Goal: Information Seeking & Learning: Learn about a topic

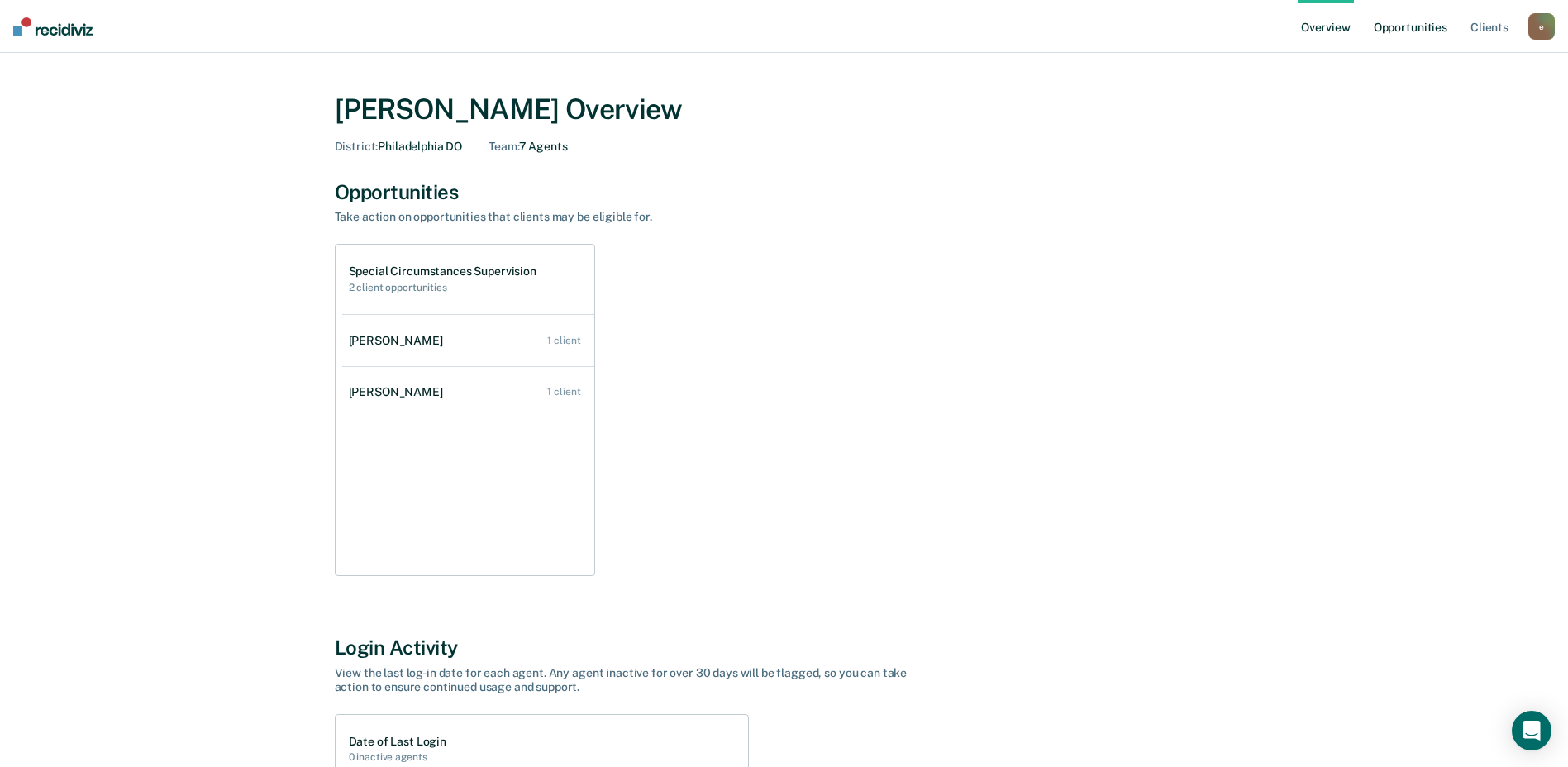
click at [1419, 33] on link "Opportunities" at bounding box center [1410, 26] width 80 height 53
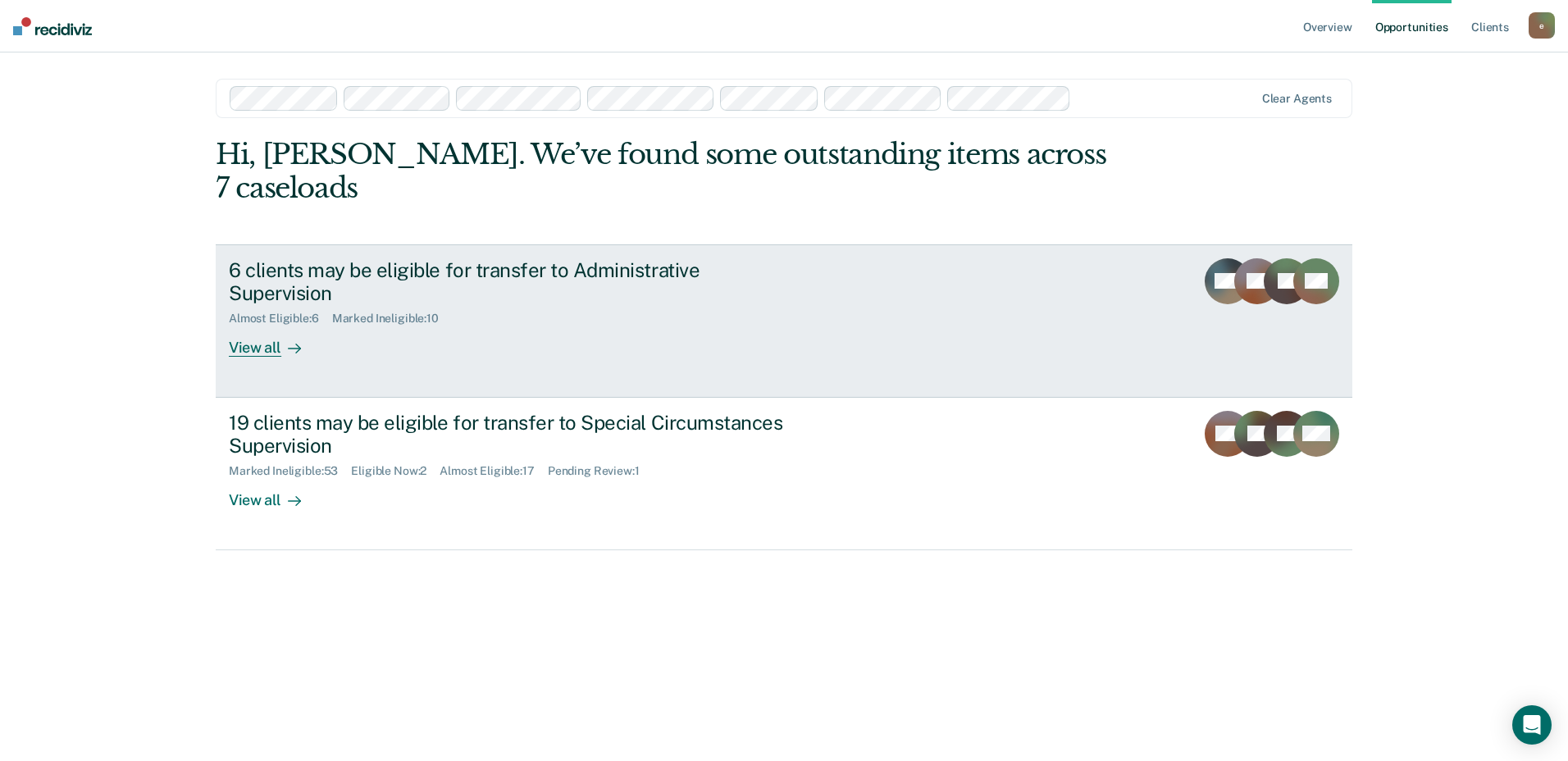
click at [873, 273] on link "6 clients may be eligible for transfer to Administrative Supervision Almost Eli…" at bounding box center [784, 321] width 1137 height 154
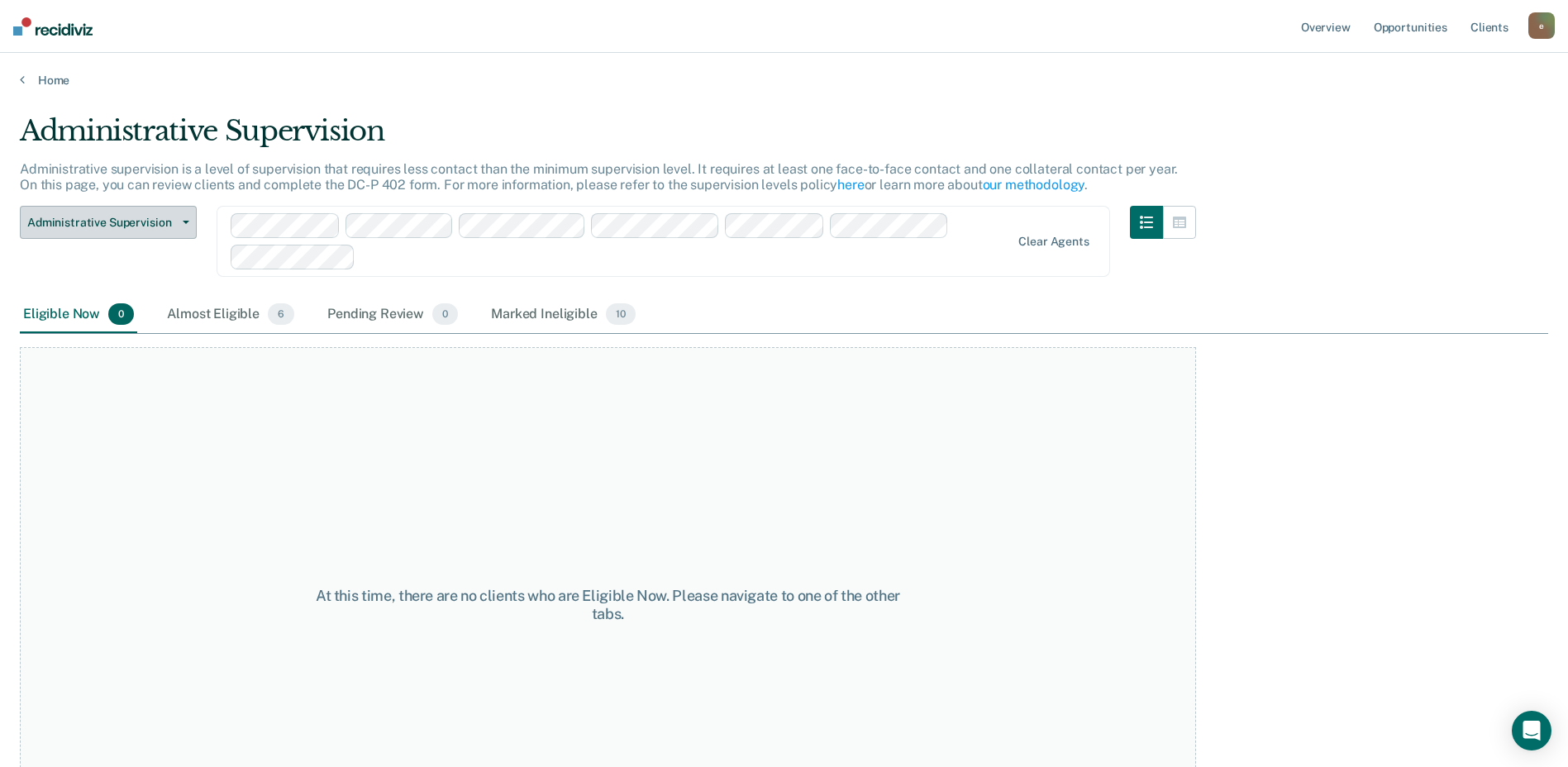
click at [164, 219] on span "Administrative Supervision" at bounding box center [101, 222] width 149 height 14
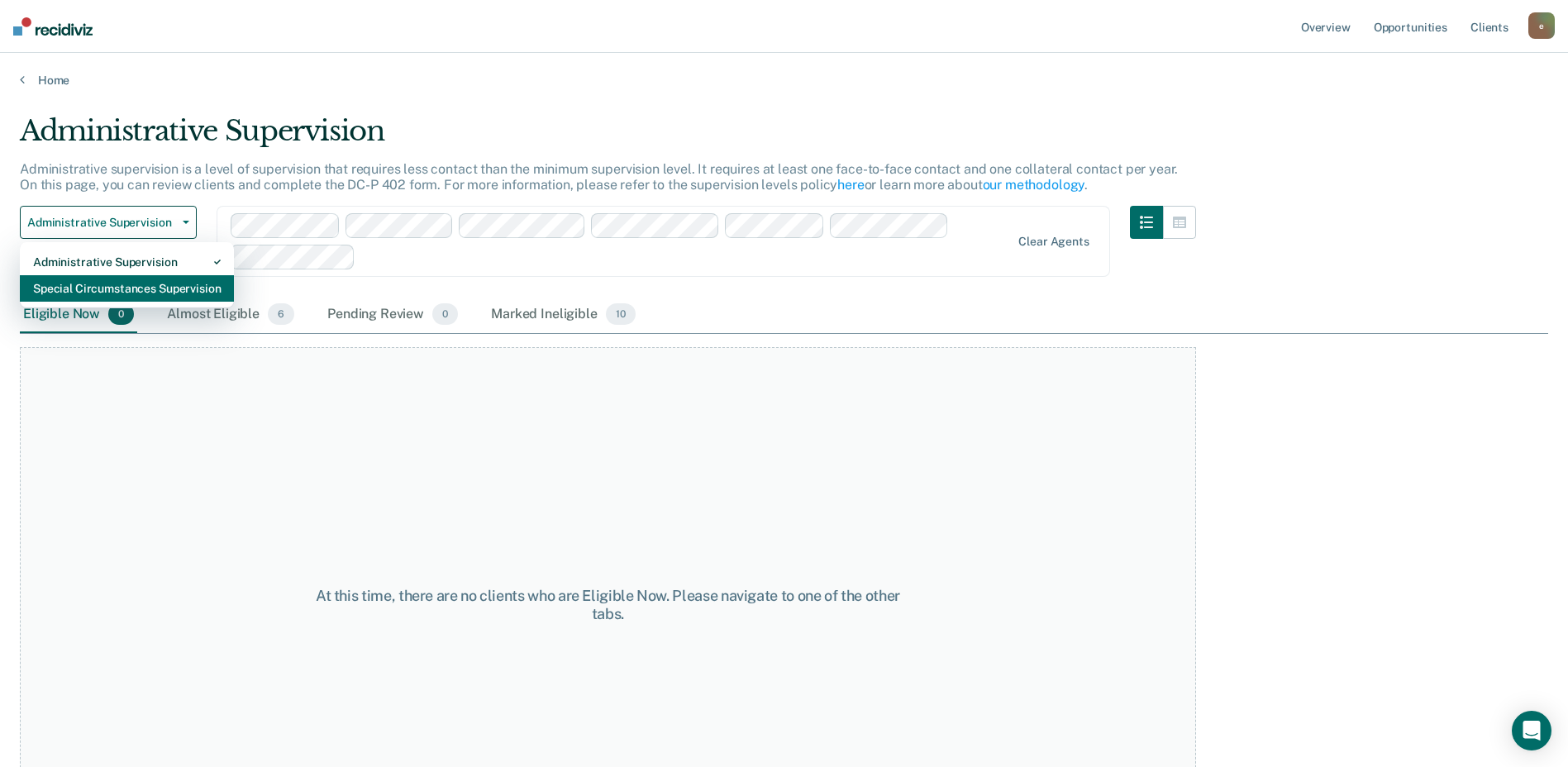
click at [128, 284] on div "Special Circumstances Supervision" at bounding box center [126, 288] width 188 height 26
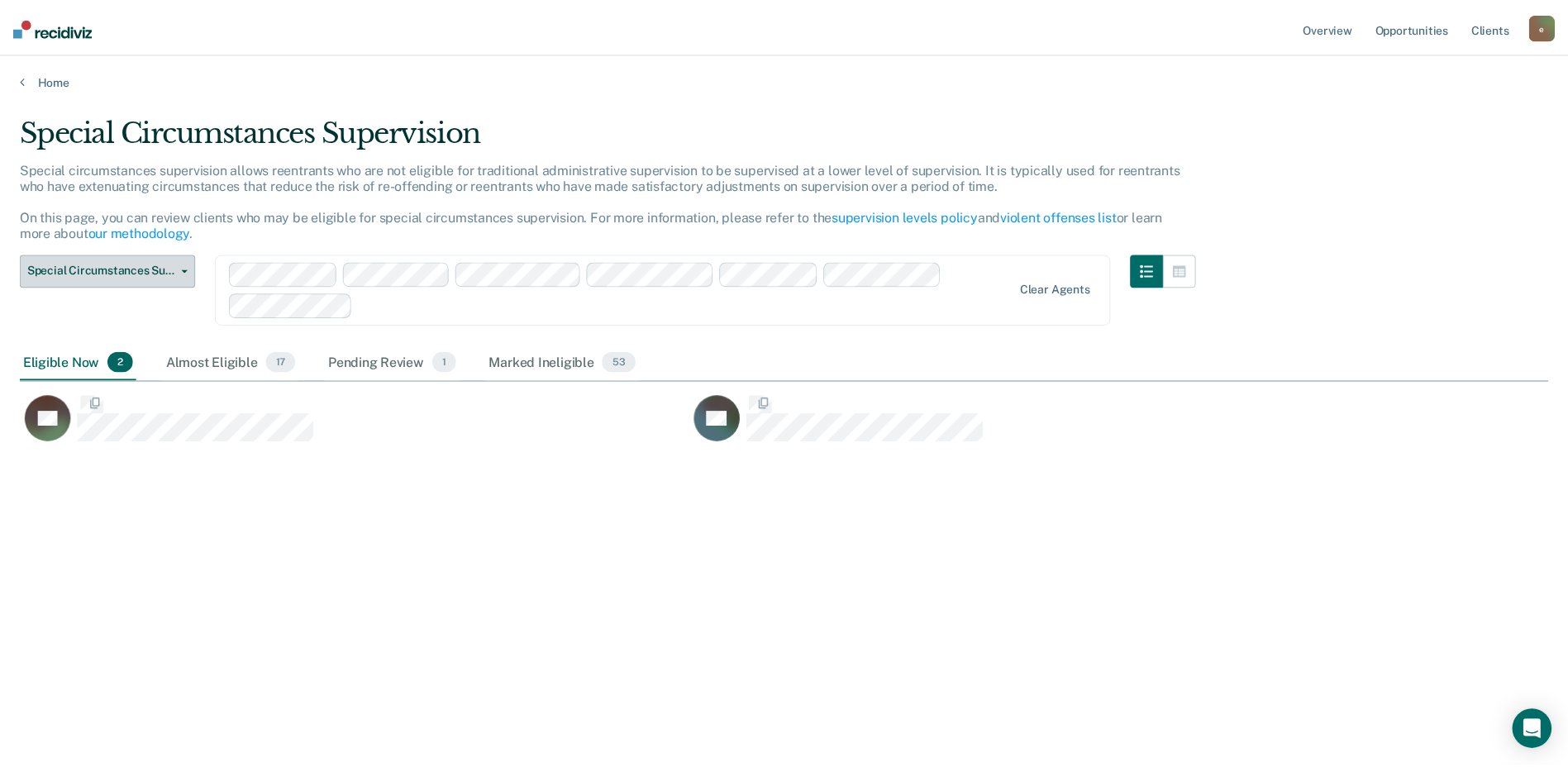
scroll to position [517, 1529]
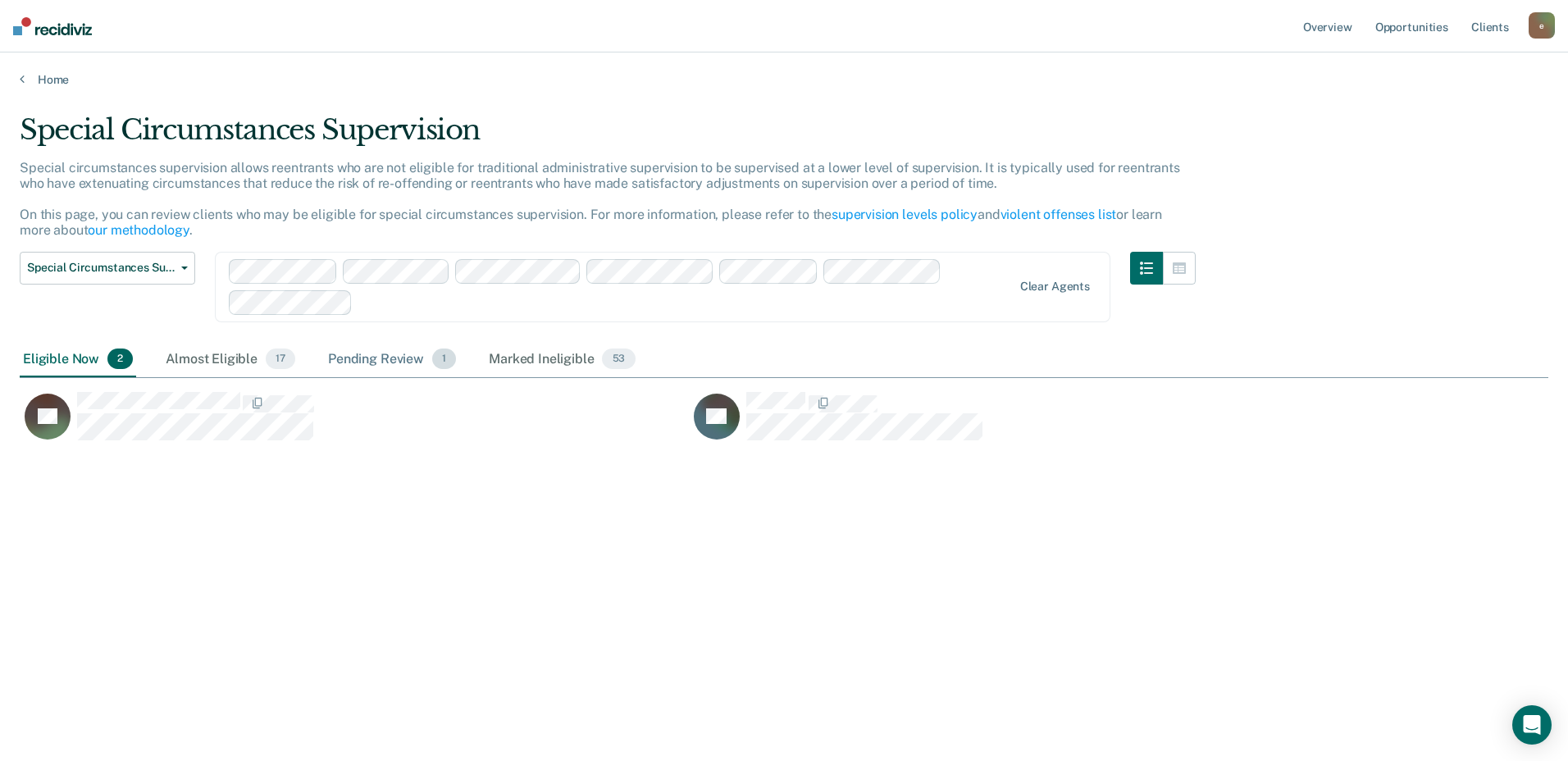
click at [373, 358] on div "Pending Review 1" at bounding box center [391, 360] width 135 height 36
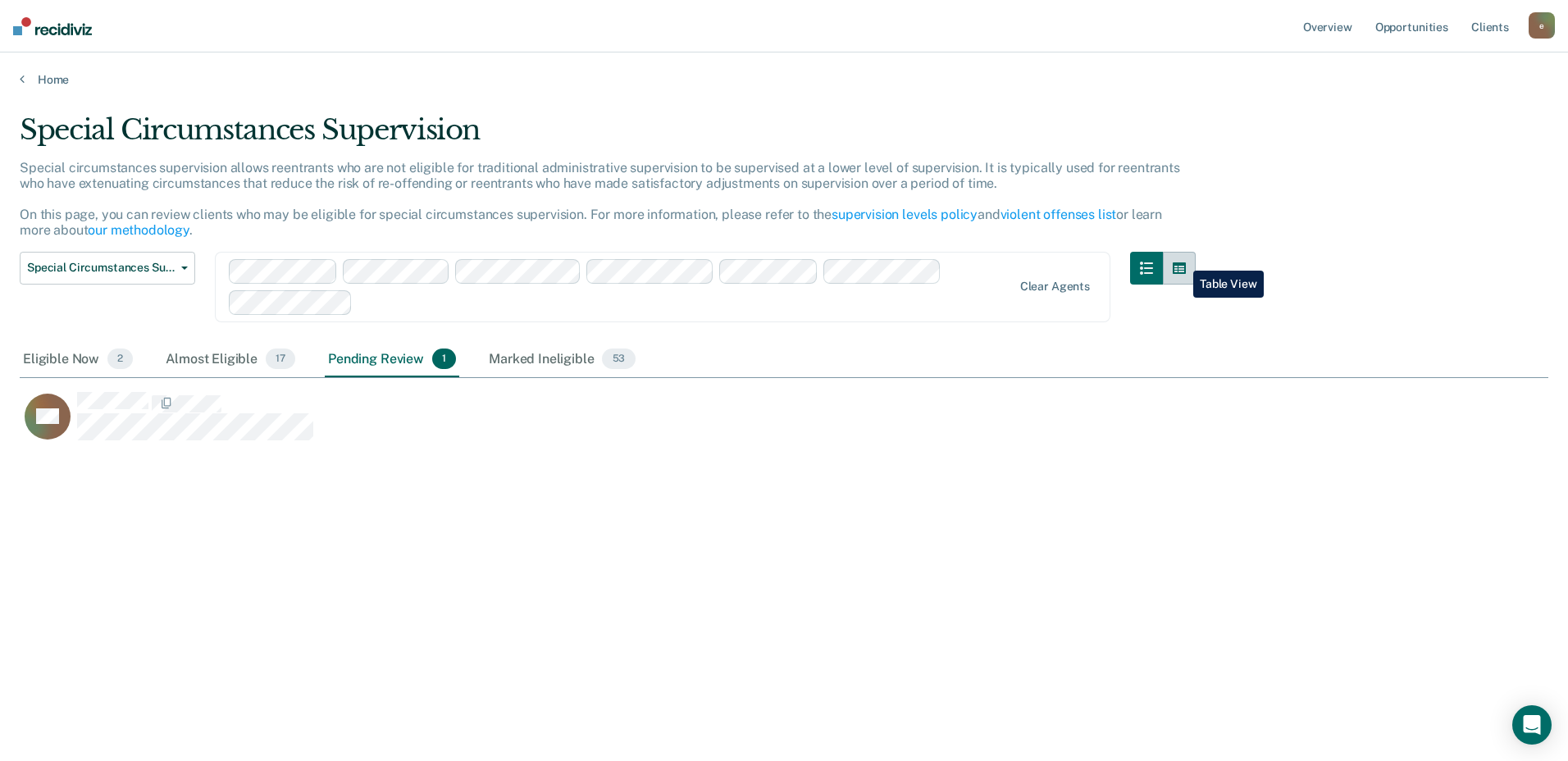
click at [1181, 260] on button "button" at bounding box center [1180, 268] width 32 height 32
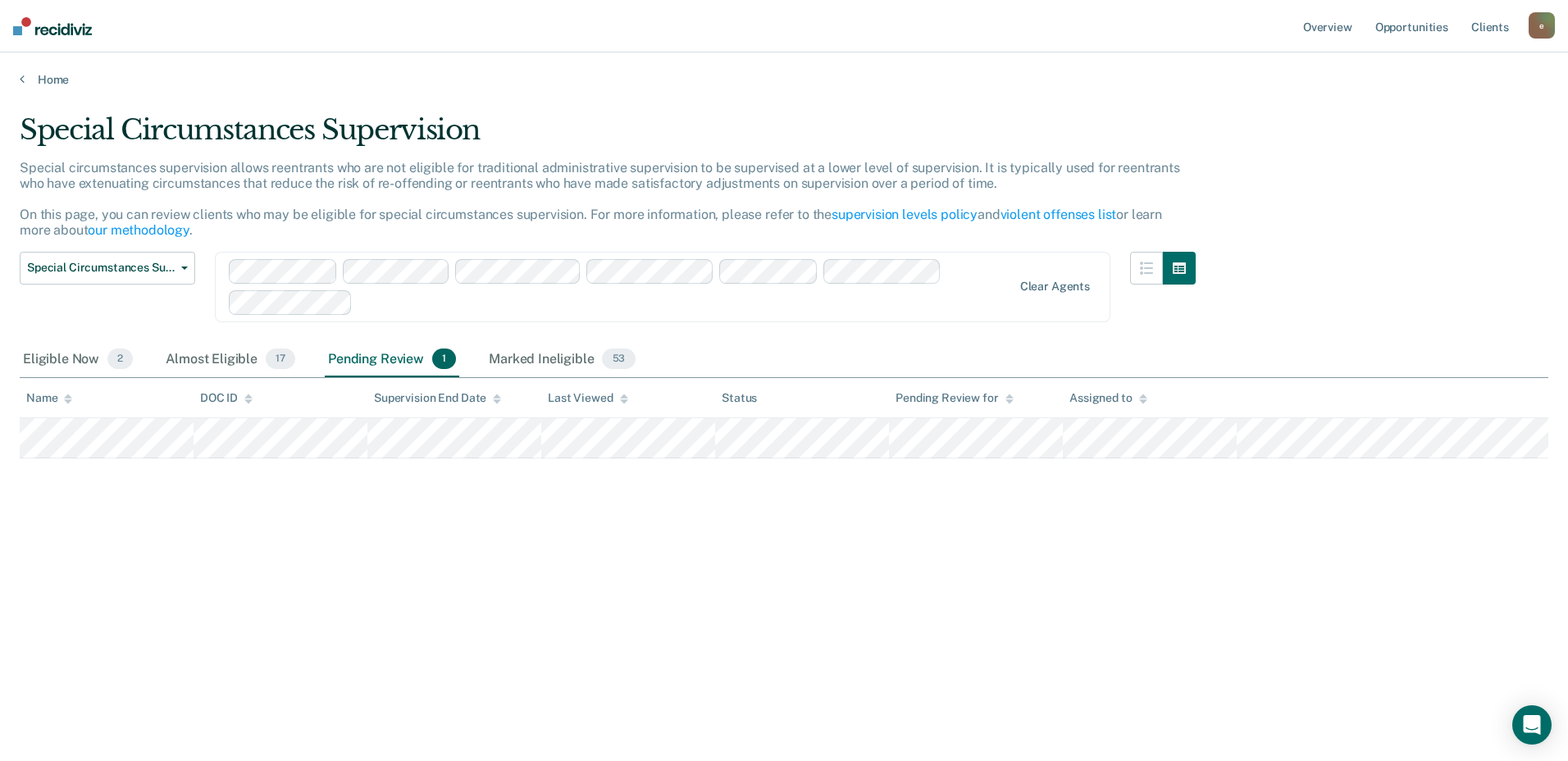
click at [1358, 215] on div "Special Circumstances Supervision Special circumstances supervision allows reen…" at bounding box center [784, 376] width 1529 height 525
click at [73, 358] on div "Eligible Now 2" at bounding box center [78, 360] width 116 height 36
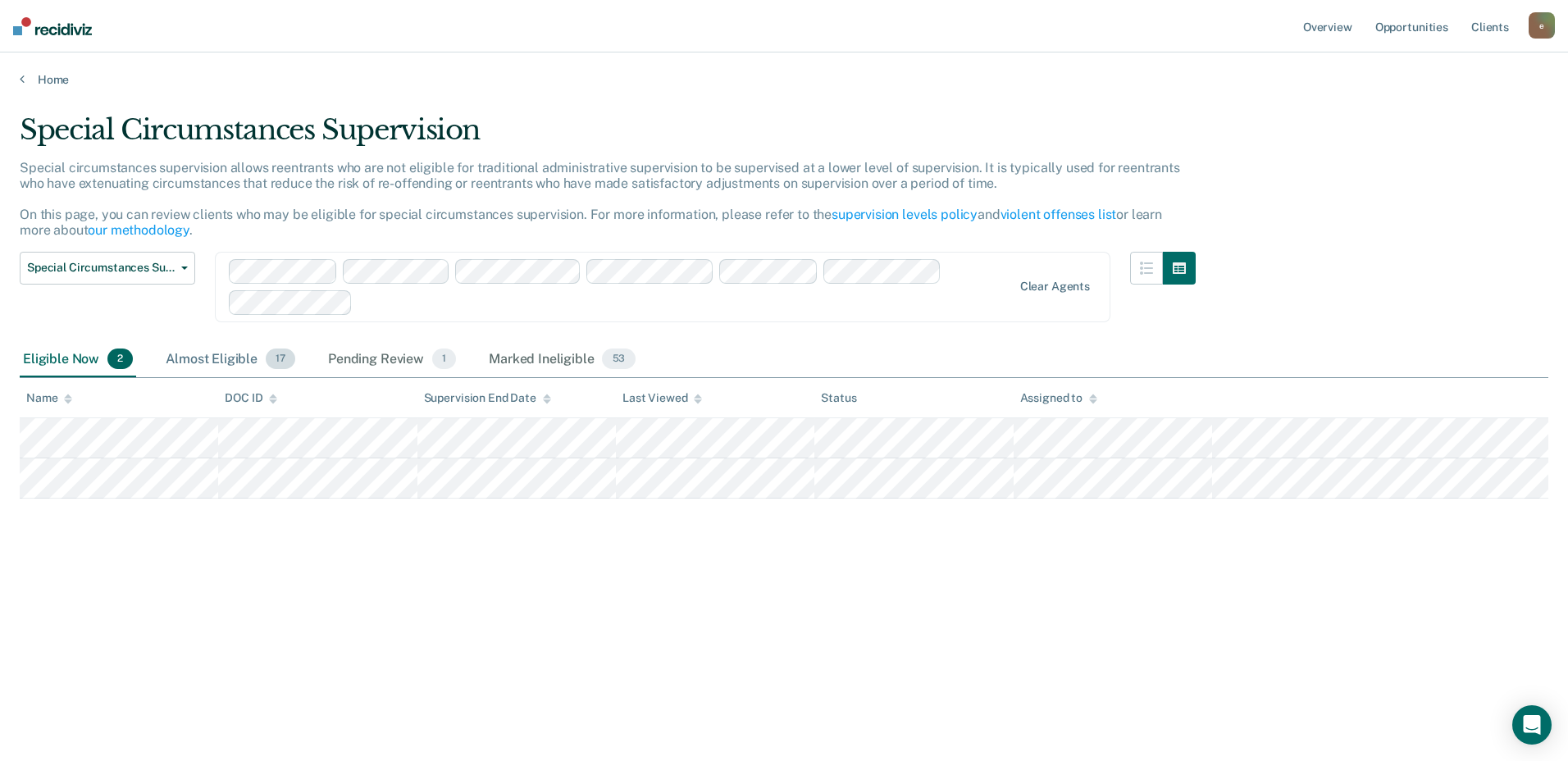
click at [208, 356] on div "Almost Eligible 17" at bounding box center [230, 360] width 136 height 36
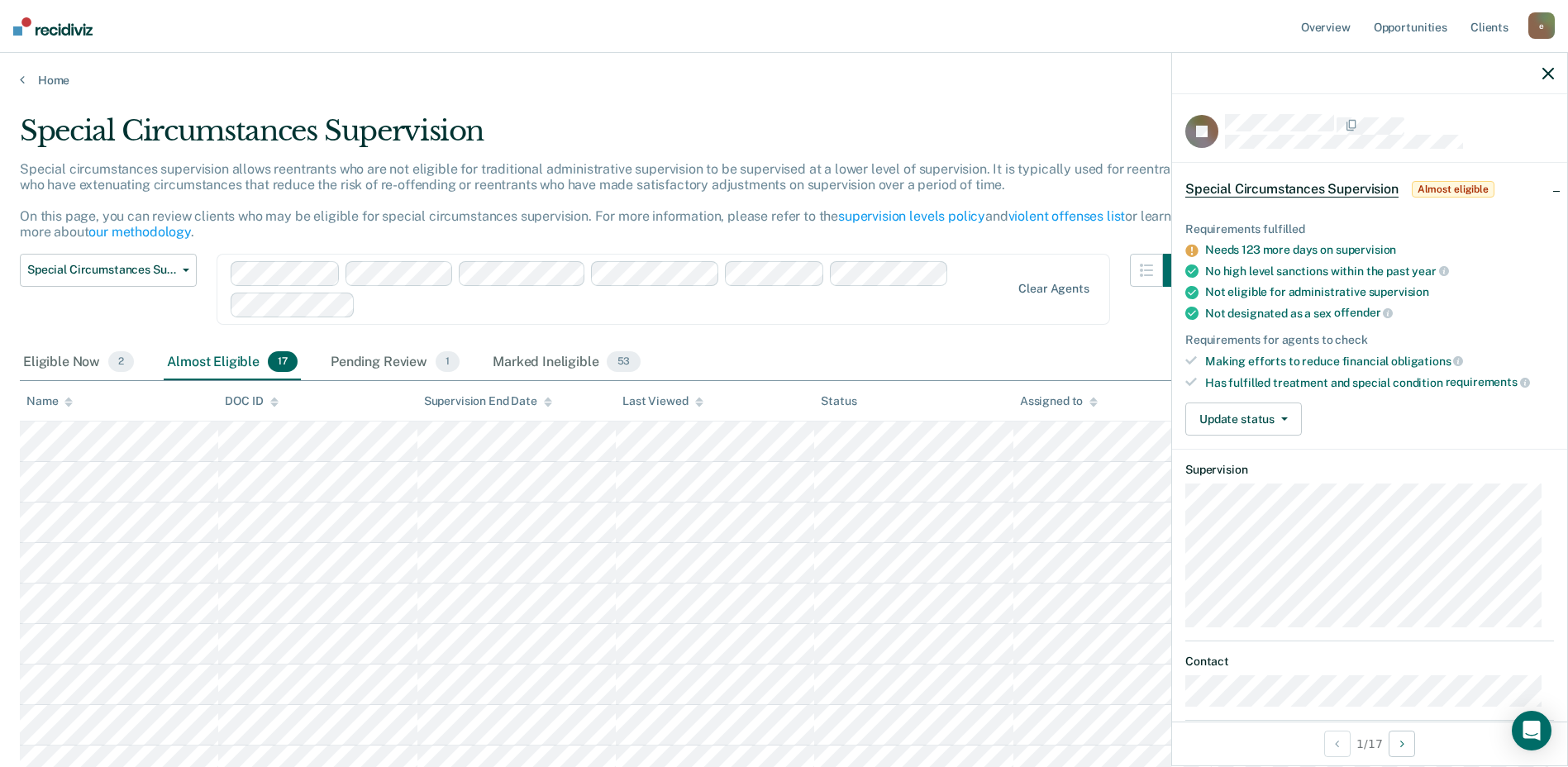
click at [1554, 73] on icon "button" at bounding box center [1549, 73] width 12 height 12
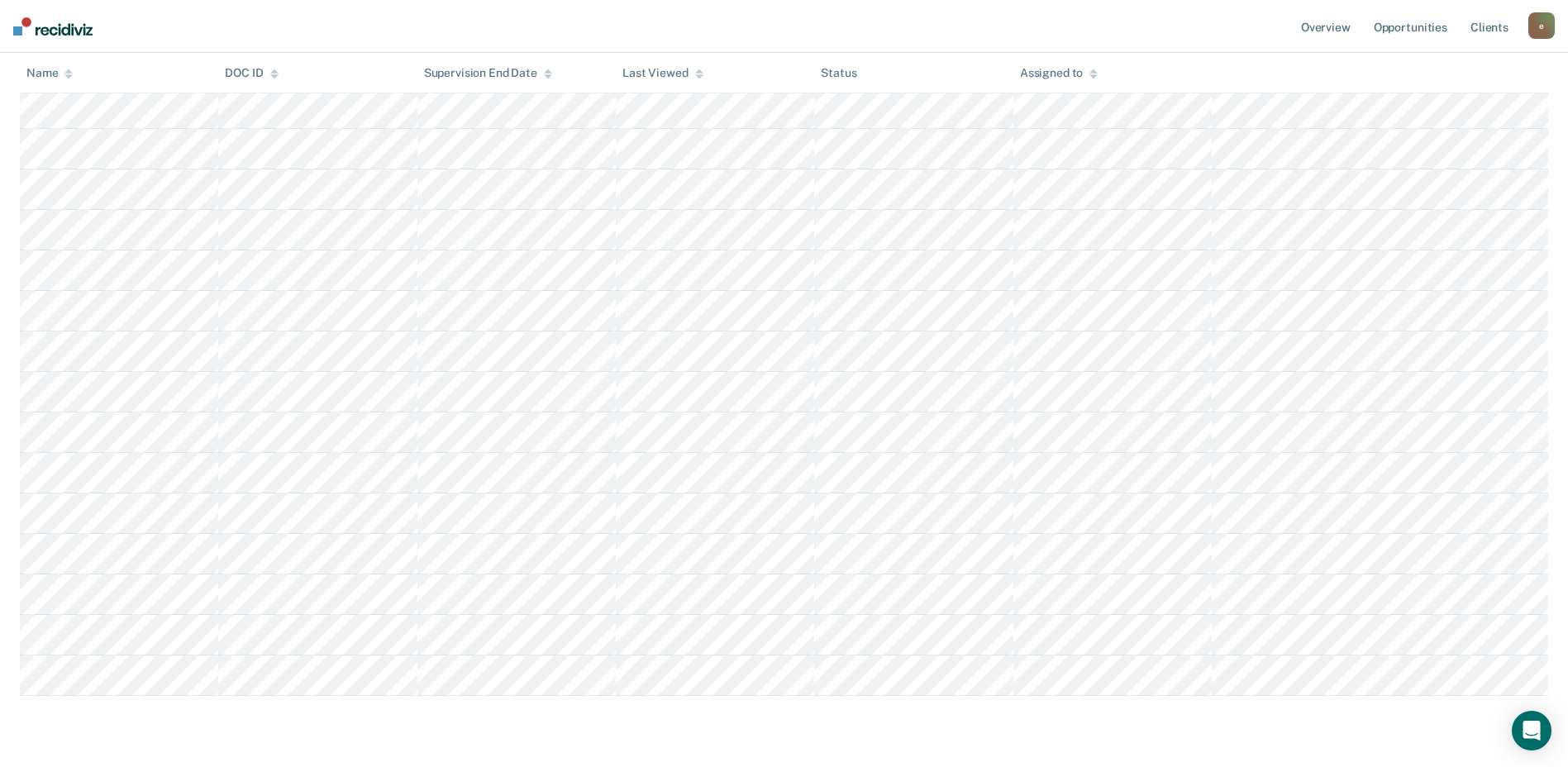
scroll to position [379, 0]
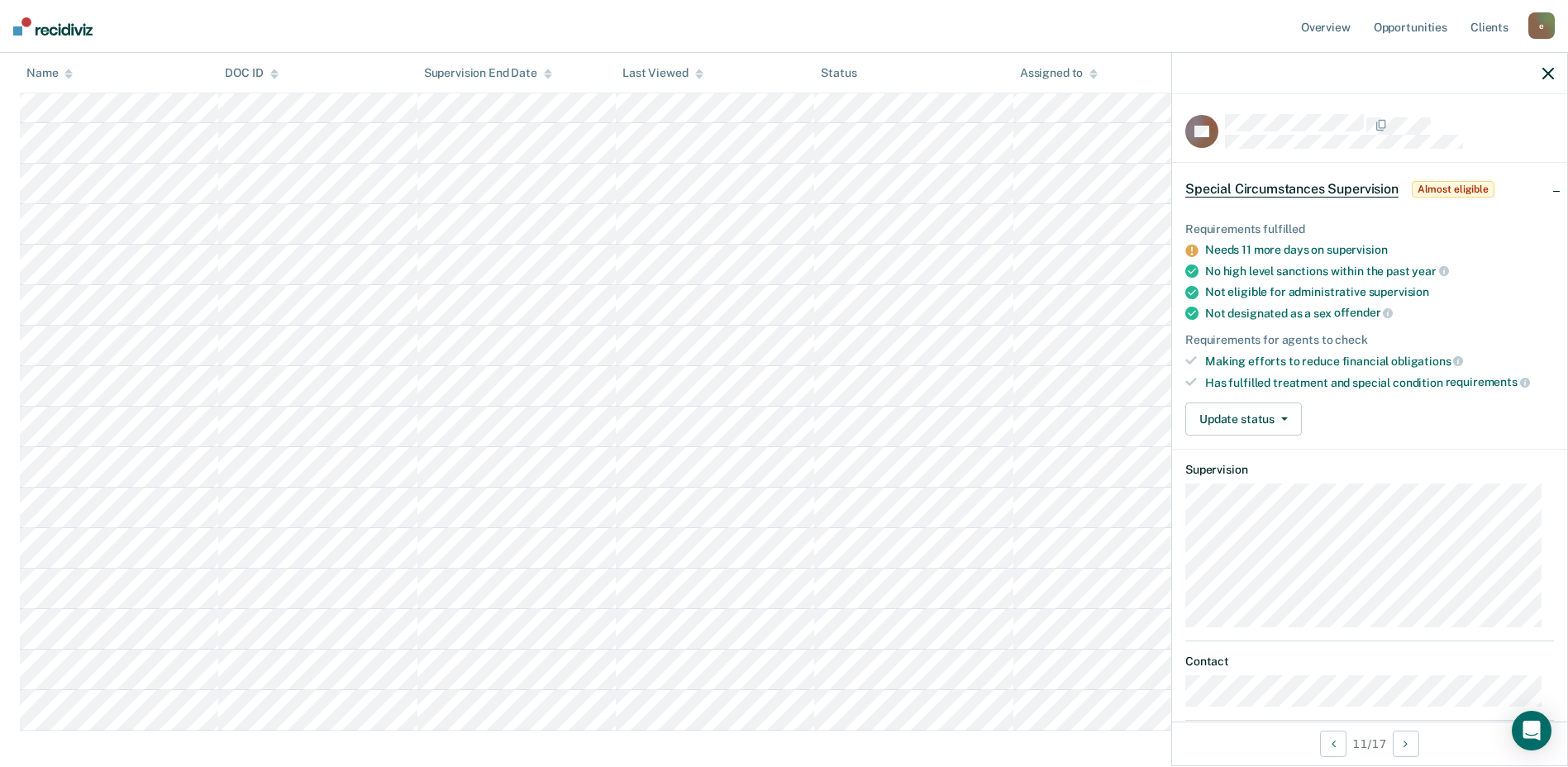
click at [1429, 355] on span "obligations" at bounding box center [1427, 362] width 72 height 13
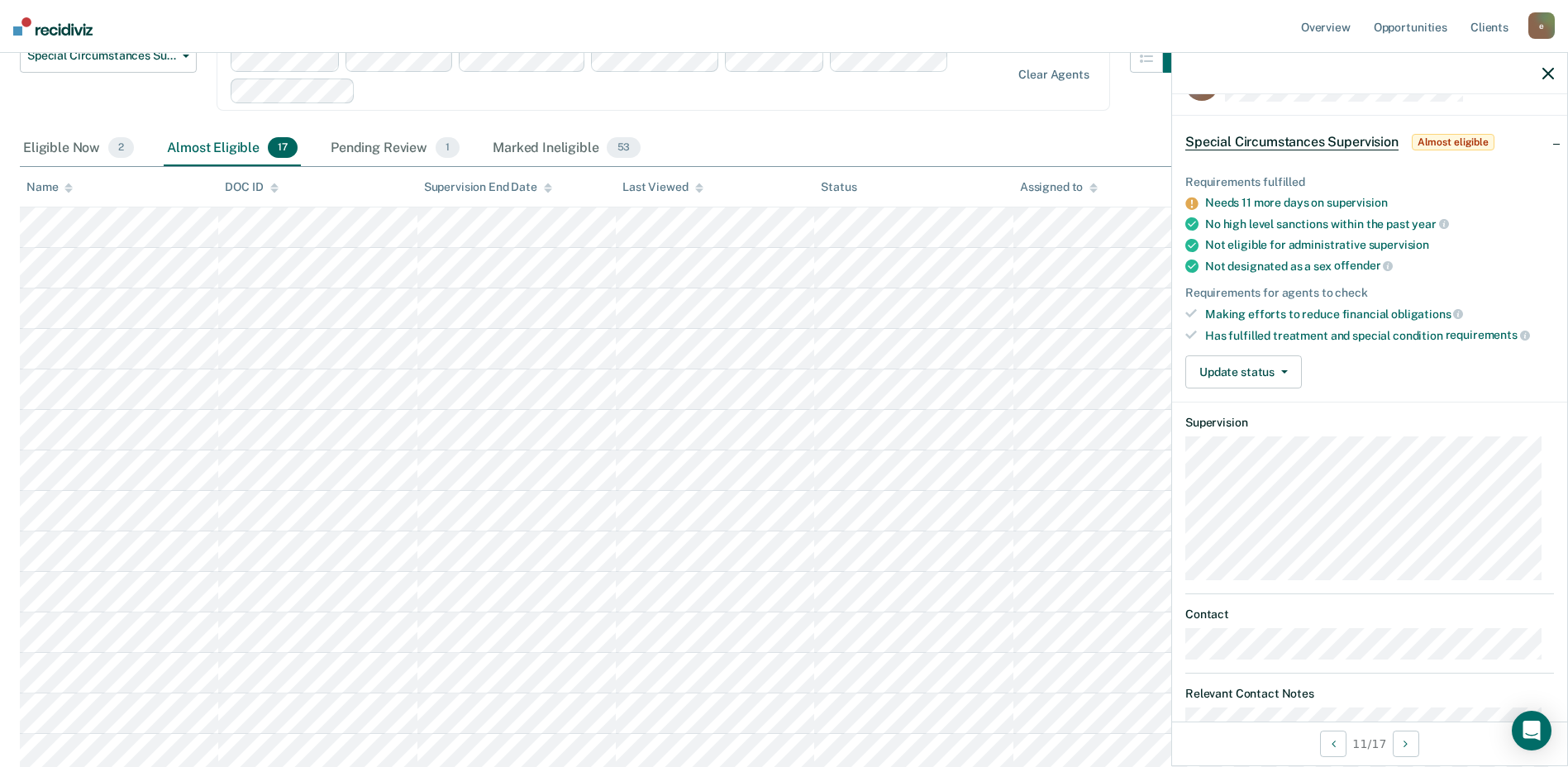
scroll to position [13, 0]
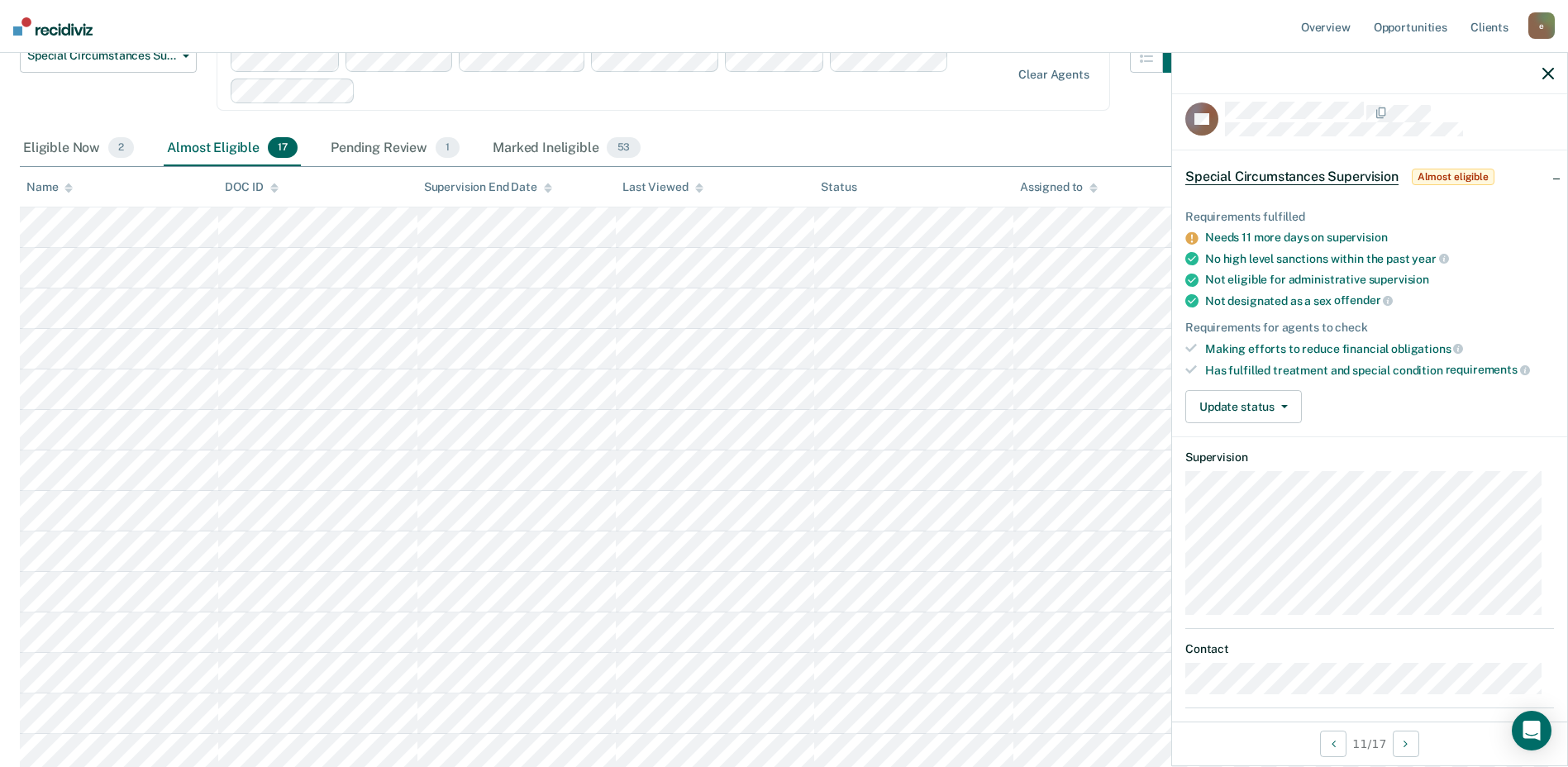
click at [1547, 68] on icon "button" at bounding box center [1549, 73] width 12 height 12
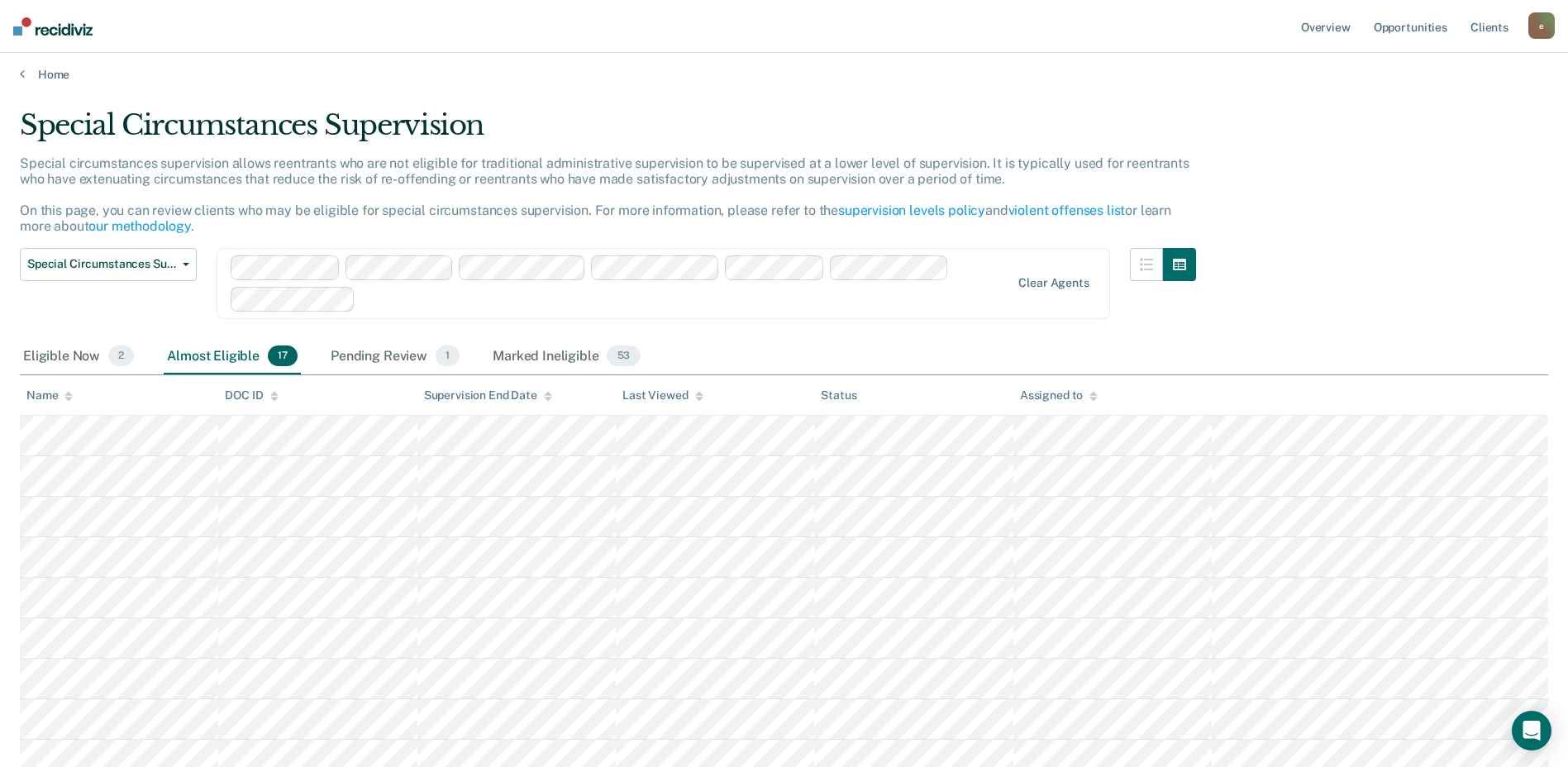
scroll to position [0, 0]
